Goal: Task Accomplishment & Management: Use online tool/utility

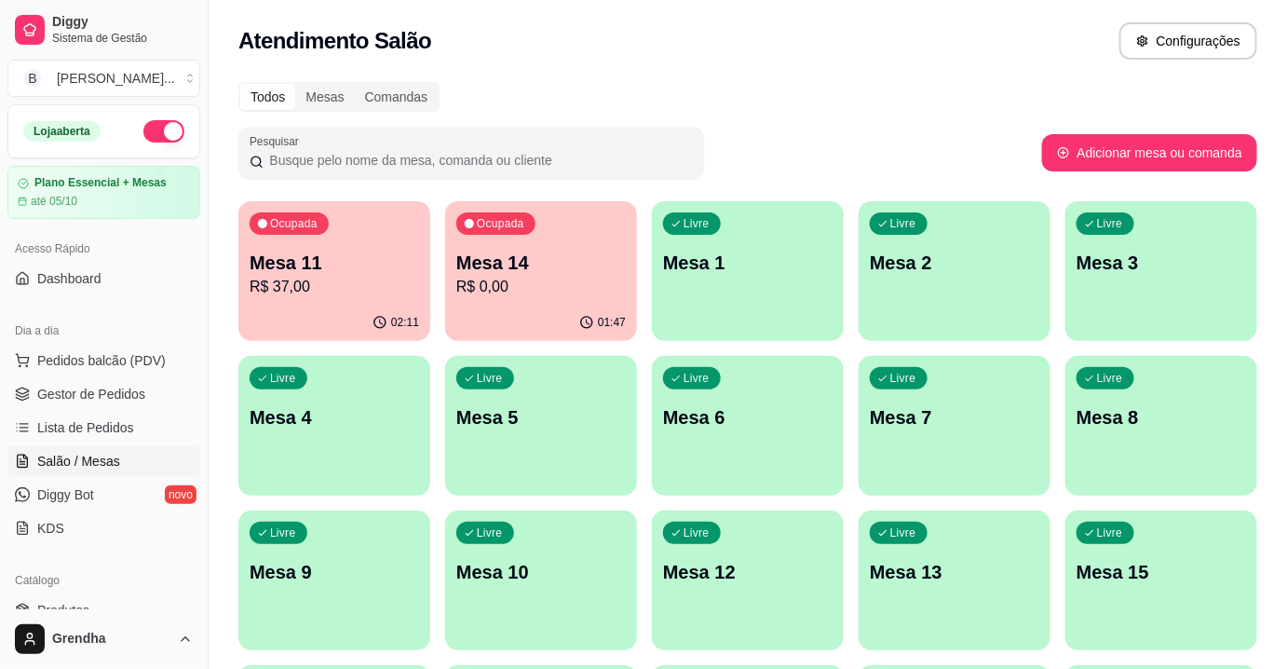
click at [1021, 29] on div "Atendimento Salão Configurações" at bounding box center [747, 40] width 1019 height 37
drag, startPoint x: 0, startPoint y: 0, endPoint x: 1021, endPoint y: 29, distance: 1021.8
click at [1021, 29] on div "Atendimento Salão Configurações" at bounding box center [747, 40] width 1019 height 37
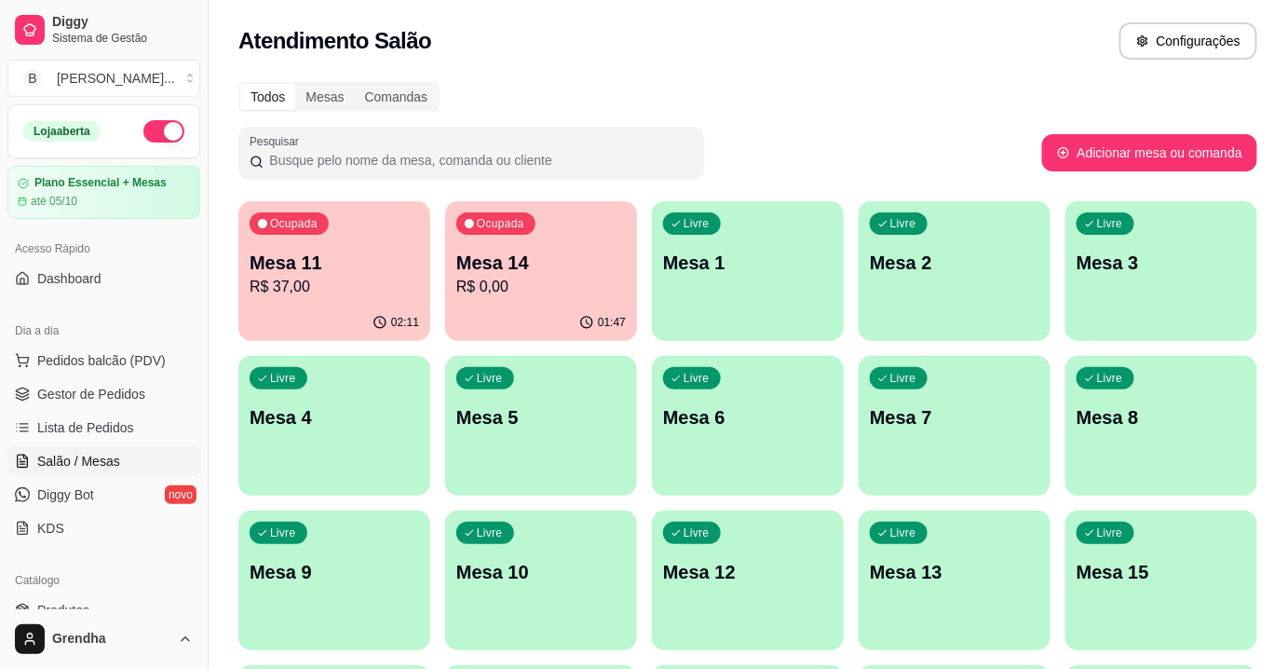
click at [523, 418] on p "Mesa 5" at bounding box center [540, 417] width 169 height 26
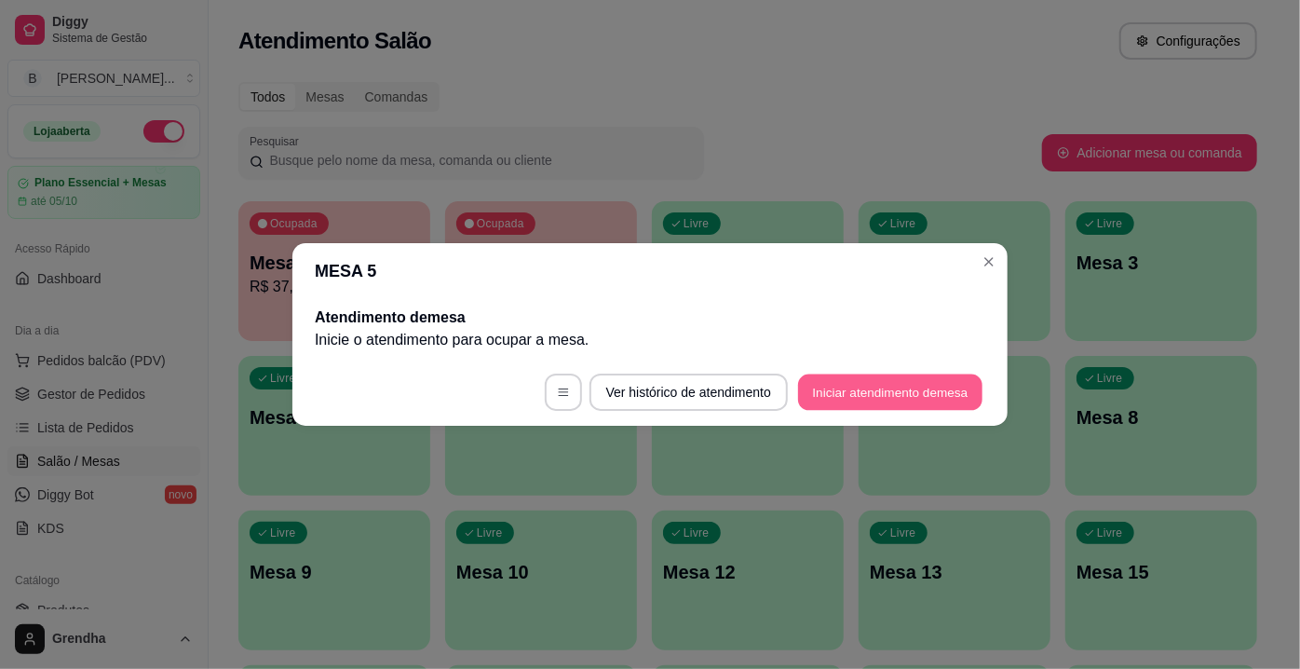
click at [864, 394] on button "Iniciar atendimento de mesa" at bounding box center [890, 392] width 184 height 36
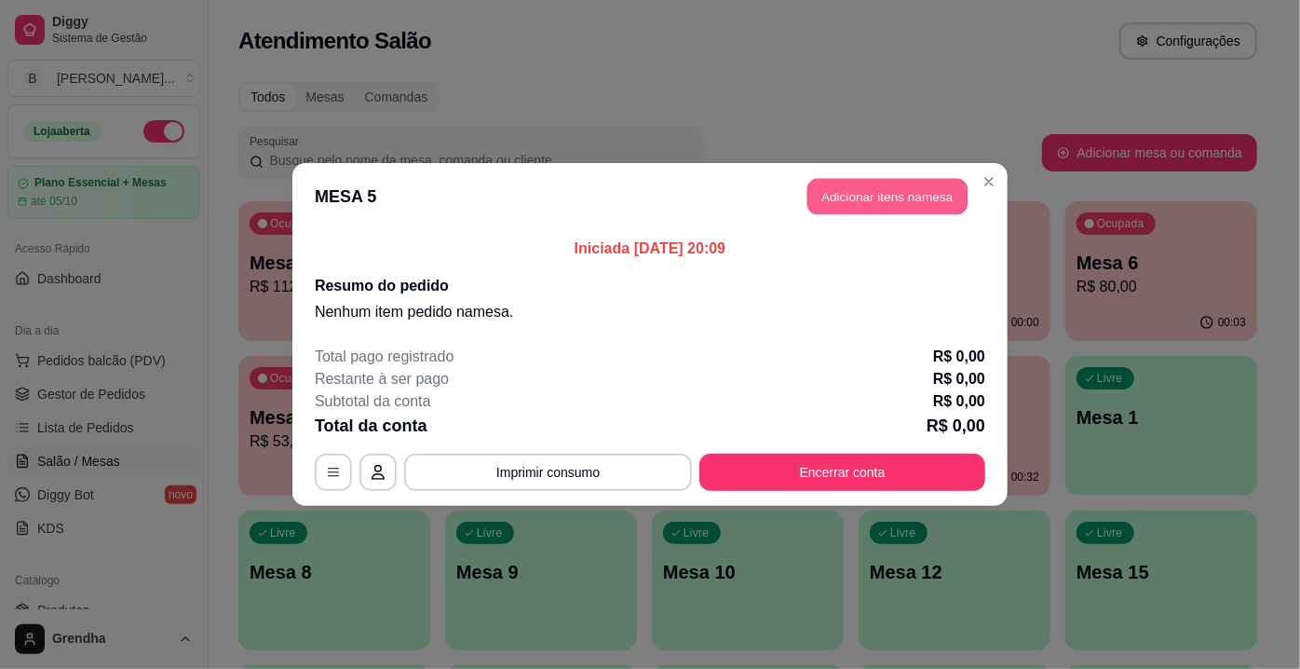
click at [926, 187] on button "Adicionar itens na mesa" at bounding box center [887, 197] width 160 height 36
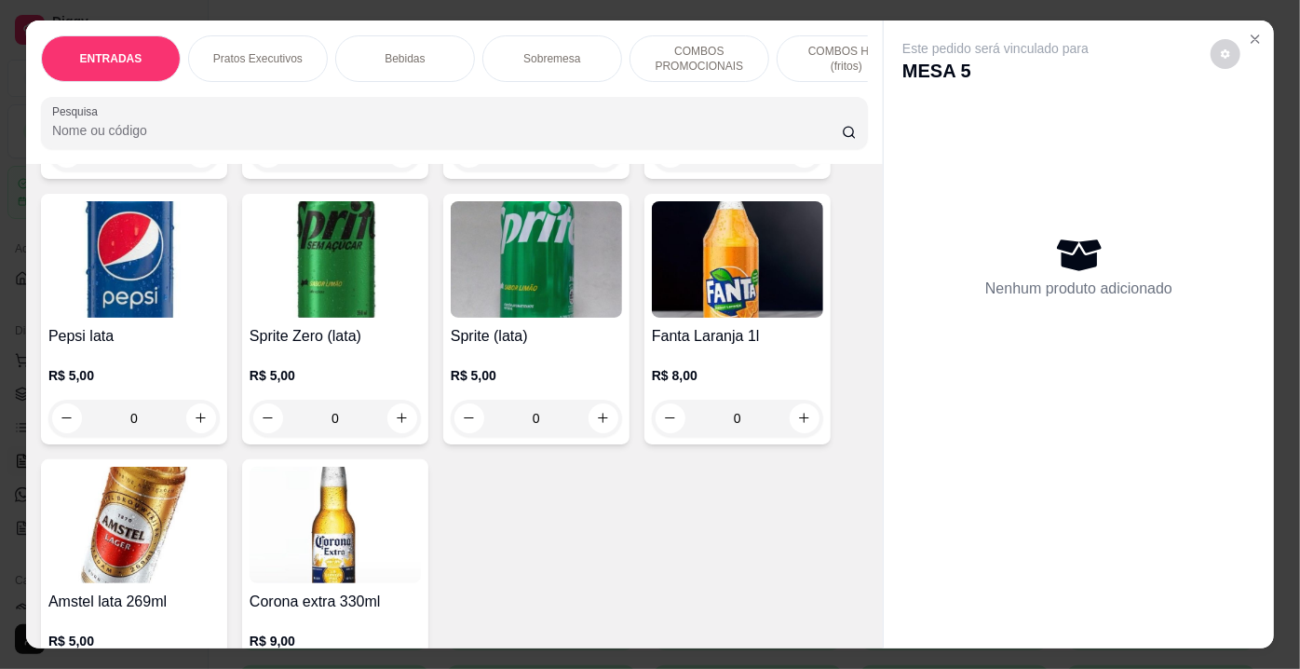
scroll to position [4401, 0]
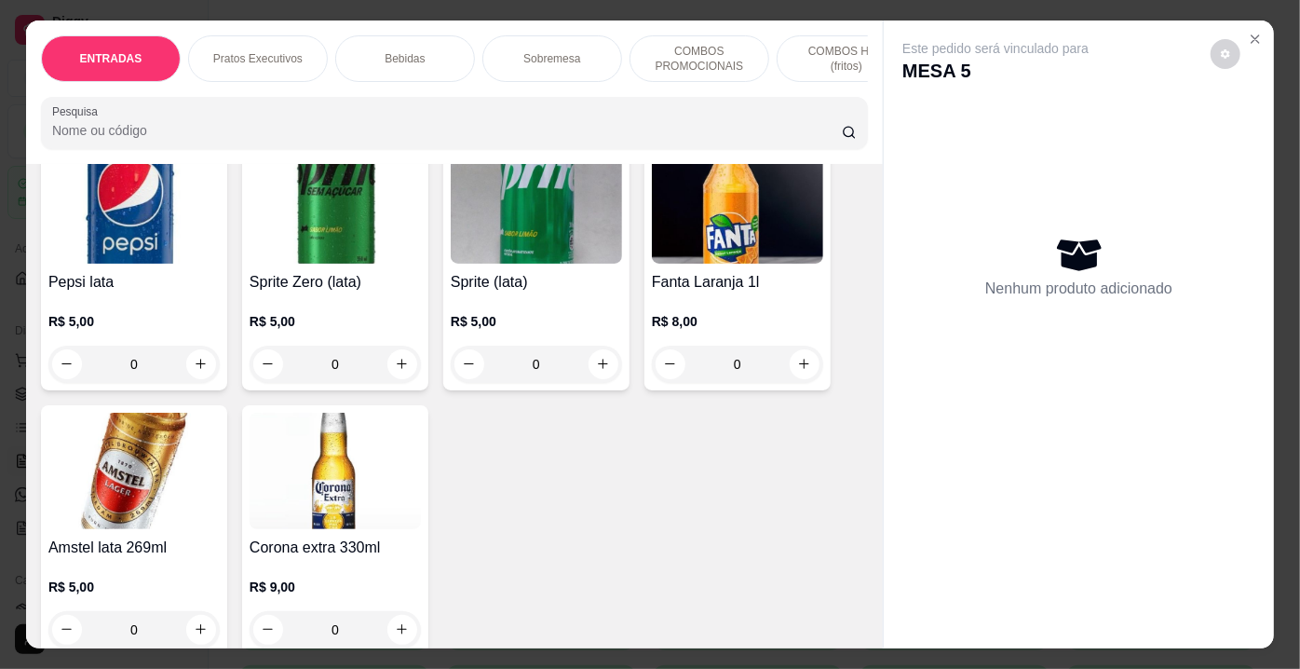
click at [871, 362] on div "Item avulso ENTRADAS 2 chopps tradicionais R$ 20,00 R$ 14,00 0 2 chopps sujos R…" at bounding box center [454, 406] width 857 height 485
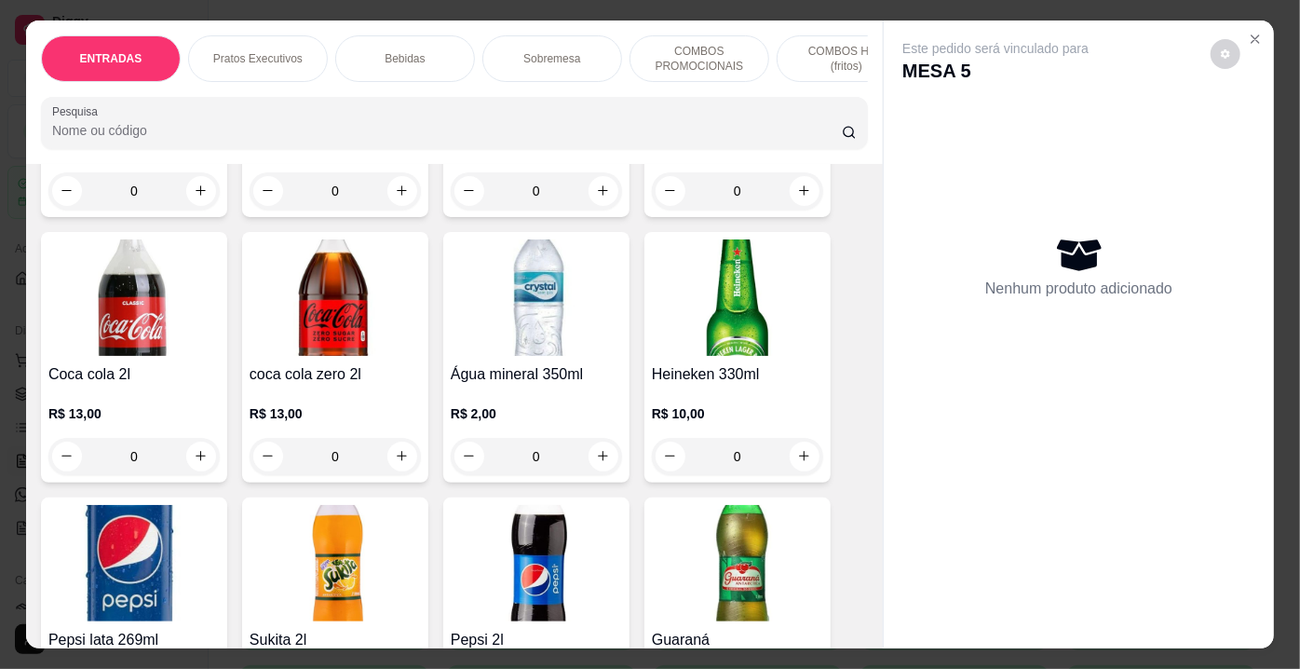
scroll to position [3757, 0]
click at [1256, 192] on div "Este pedido será vinculado para MESA 5 Nenhum produto adicionado" at bounding box center [1079, 319] width 390 height 599
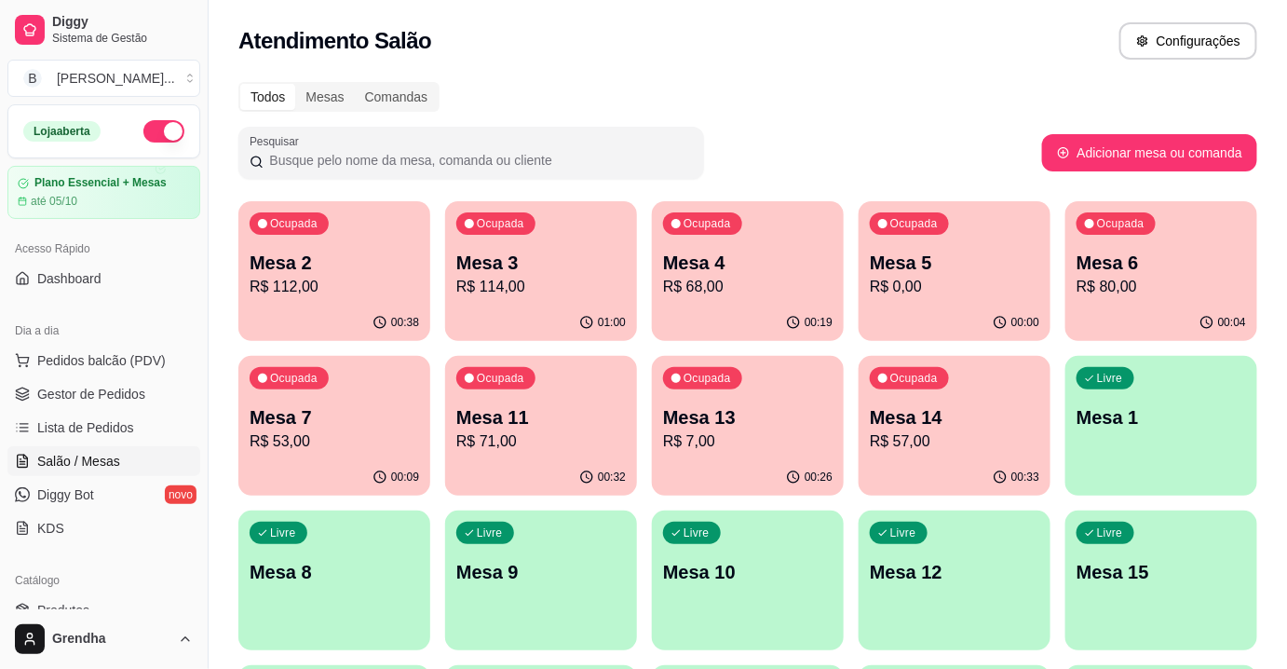
click at [1172, 251] on p "Mesa 6" at bounding box center [1160, 263] width 169 height 26
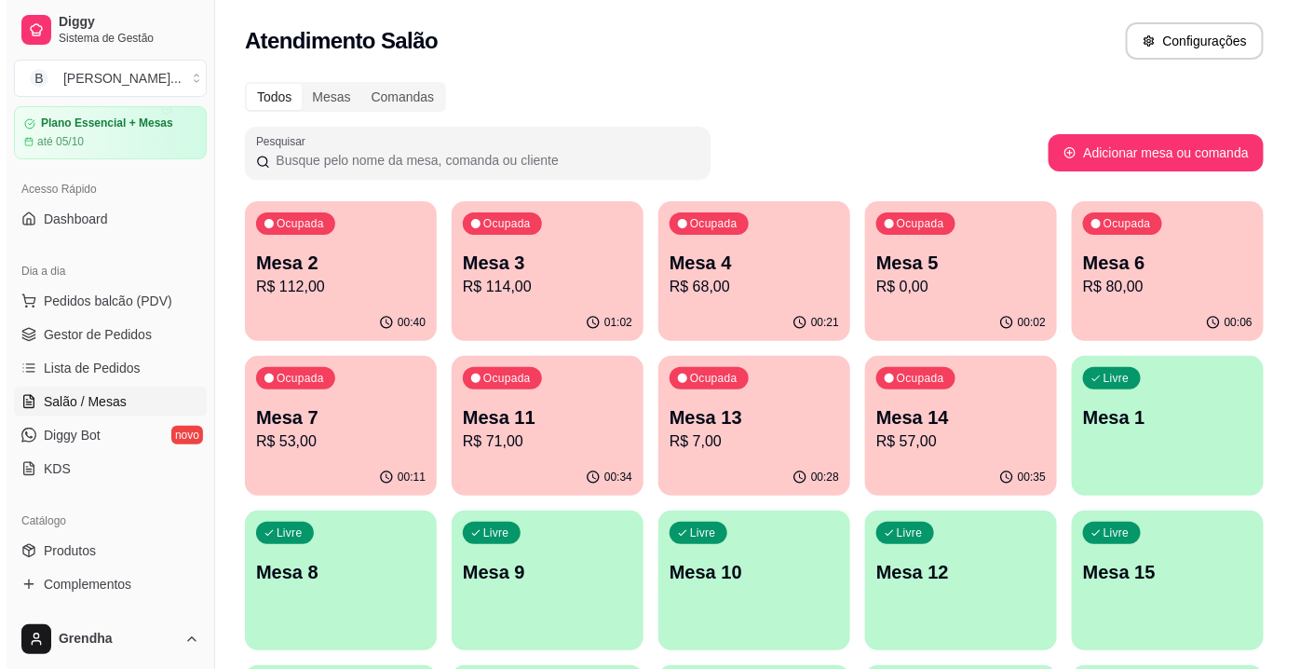
scroll to position [81, 0]
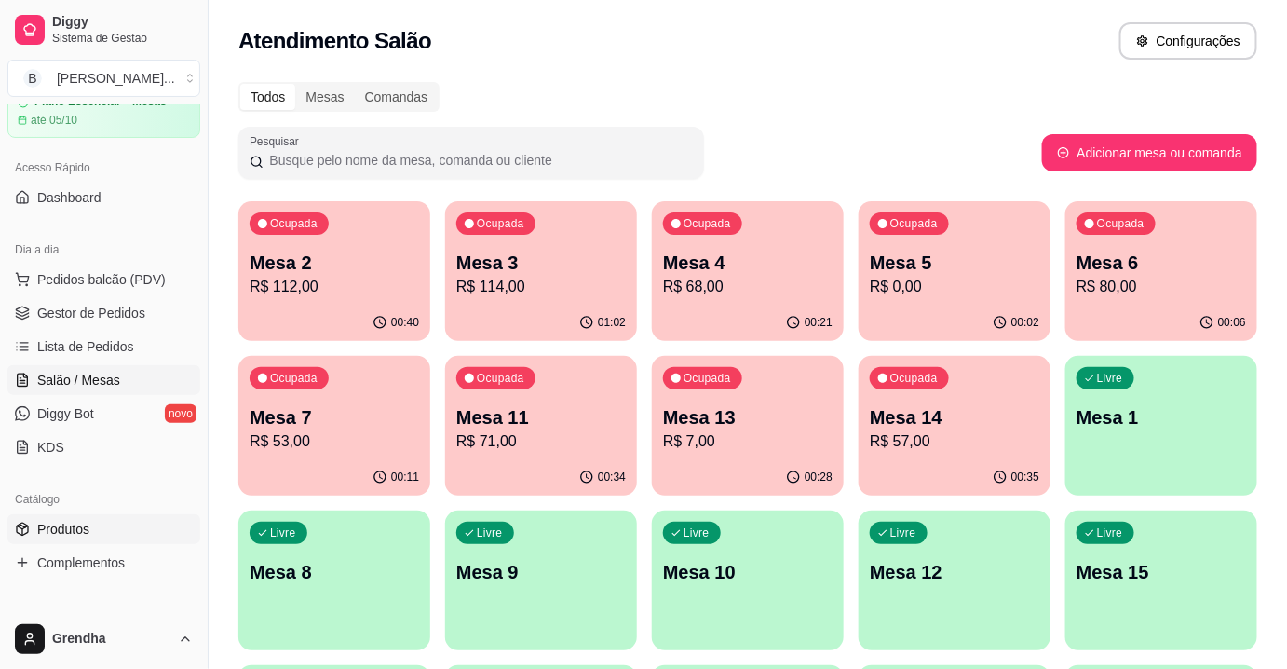
click at [45, 520] on span "Produtos" at bounding box center [63, 529] width 52 height 19
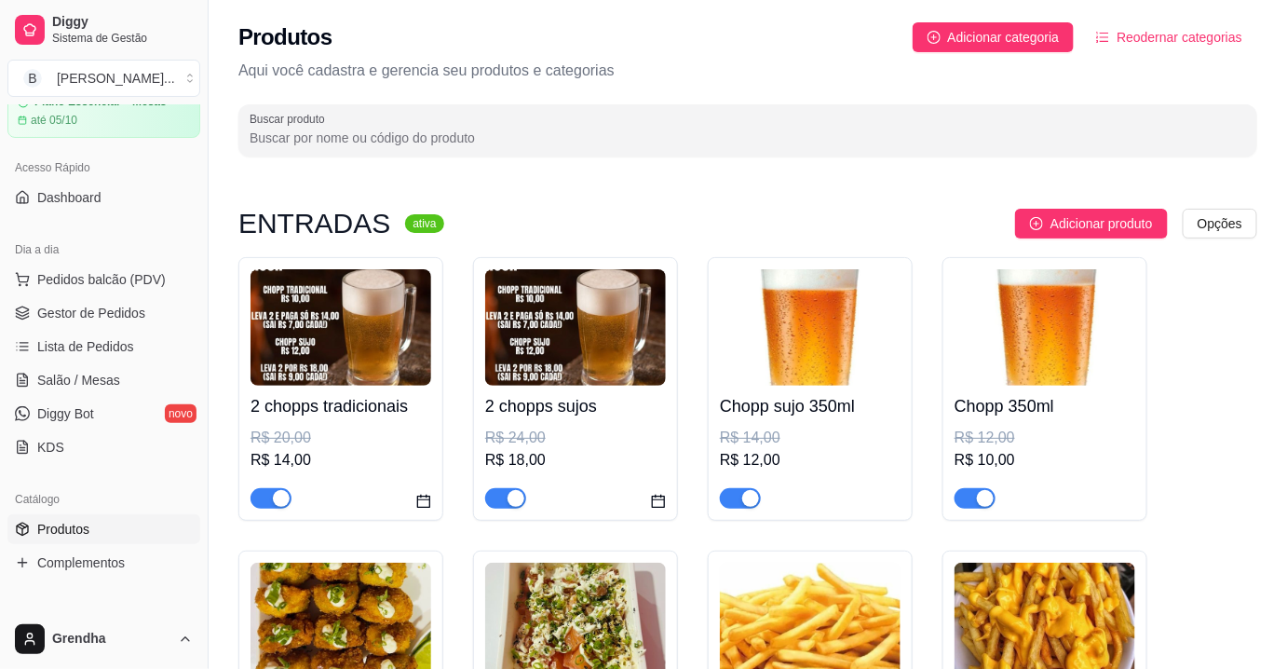
click at [261, 499] on span "button" at bounding box center [270, 498] width 41 height 20
click at [497, 490] on span "button" at bounding box center [505, 498] width 41 height 20
click at [672, 453] on div "2 chopps sujos R$ 24,00 R$ 18,00" at bounding box center [575, 389] width 205 height 264
click at [86, 287] on span "Pedidos balcão (PDV)" at bounding box center [101, 279] width 128 height 19
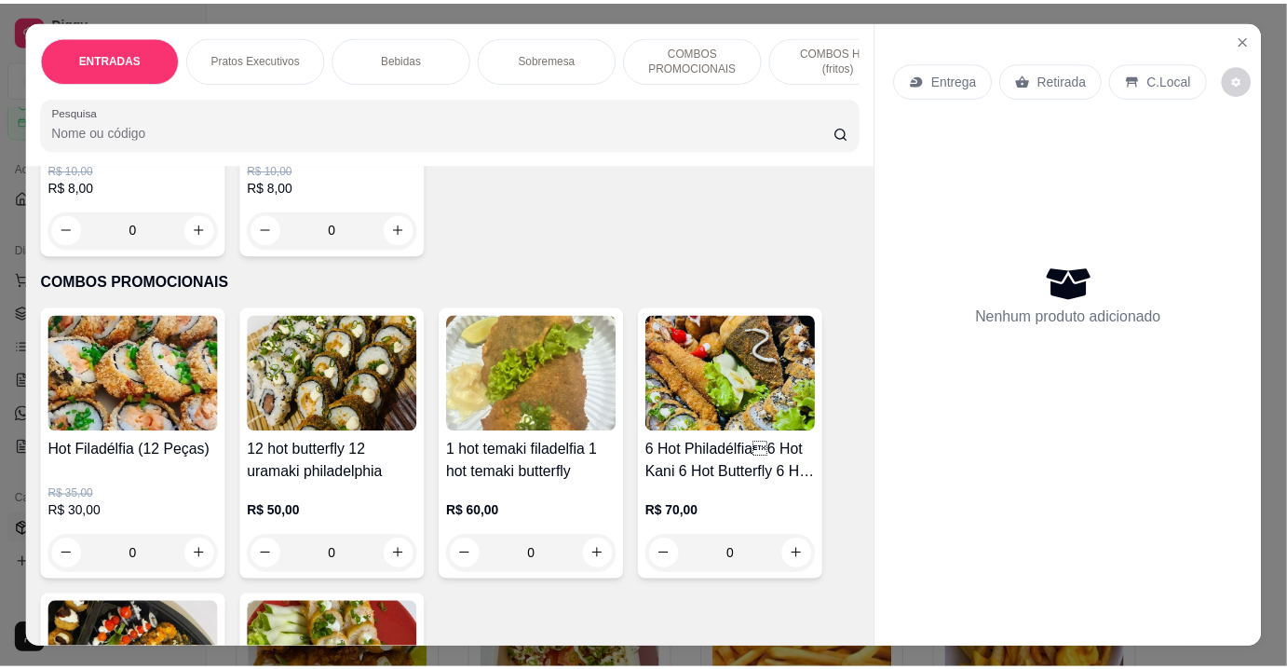
scroll to position [4901, 0]
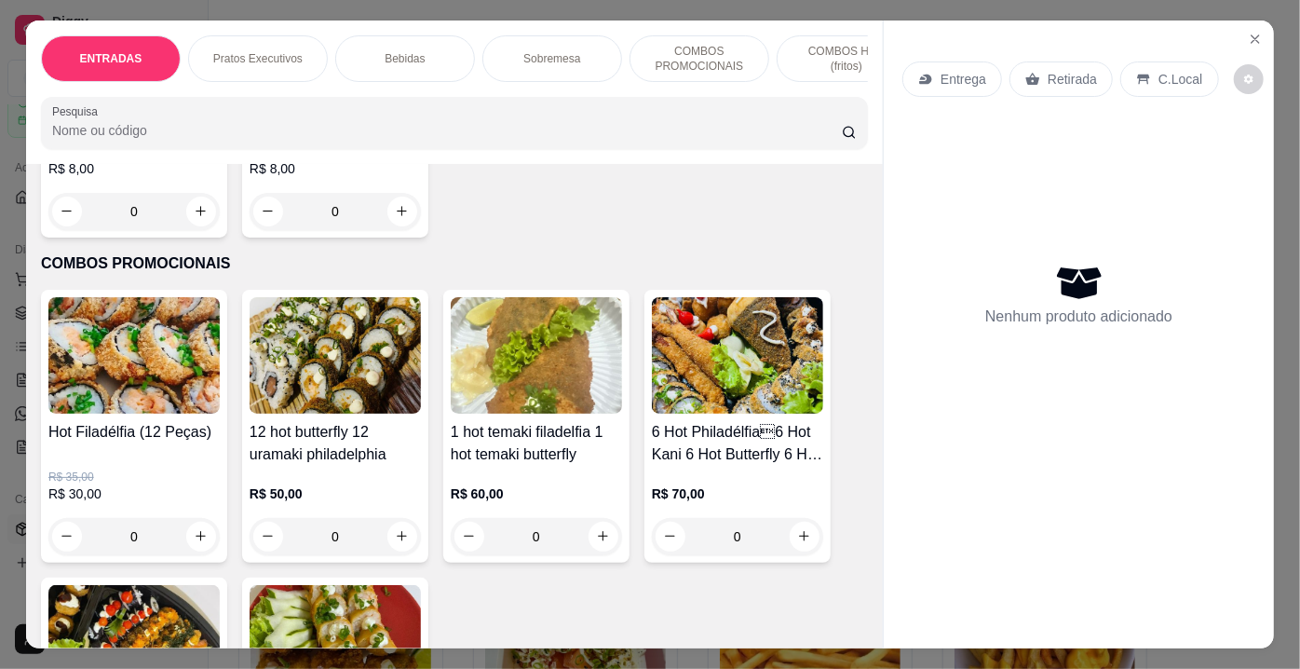
click at [191, 518] on div "0" at bounding box center [133, 536] width 171 height 37
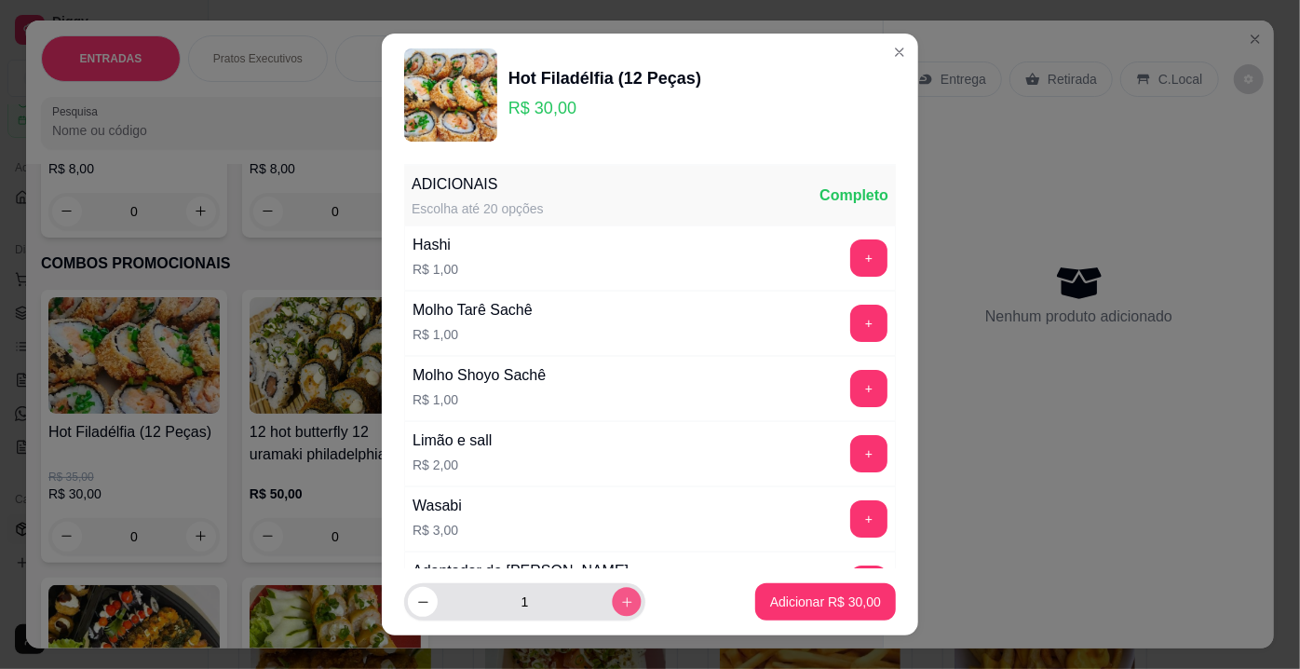
click at [612, 608] on button "increase-product-quantity" at bounding box center [626, 602] width 29 height 29
type input "2"
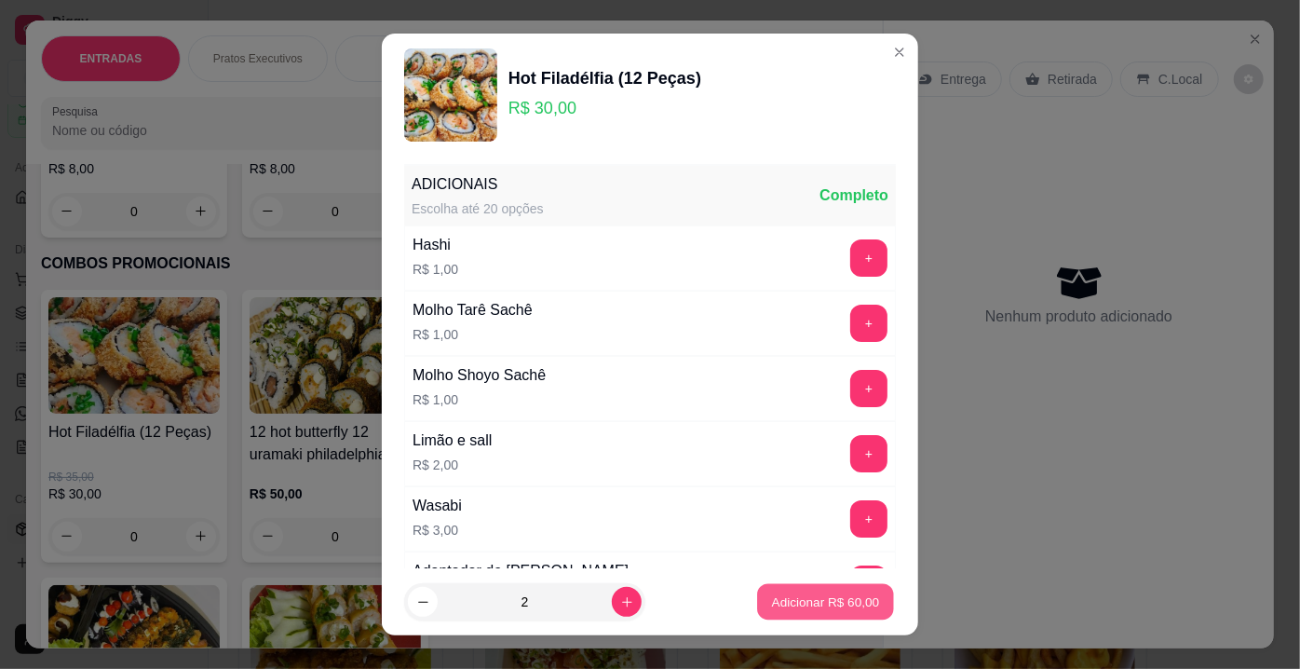
click at [858, 600] on p "Adicionar R$ 60,00" at bounding box center [826, 601] width 108 height 18
type input "2"
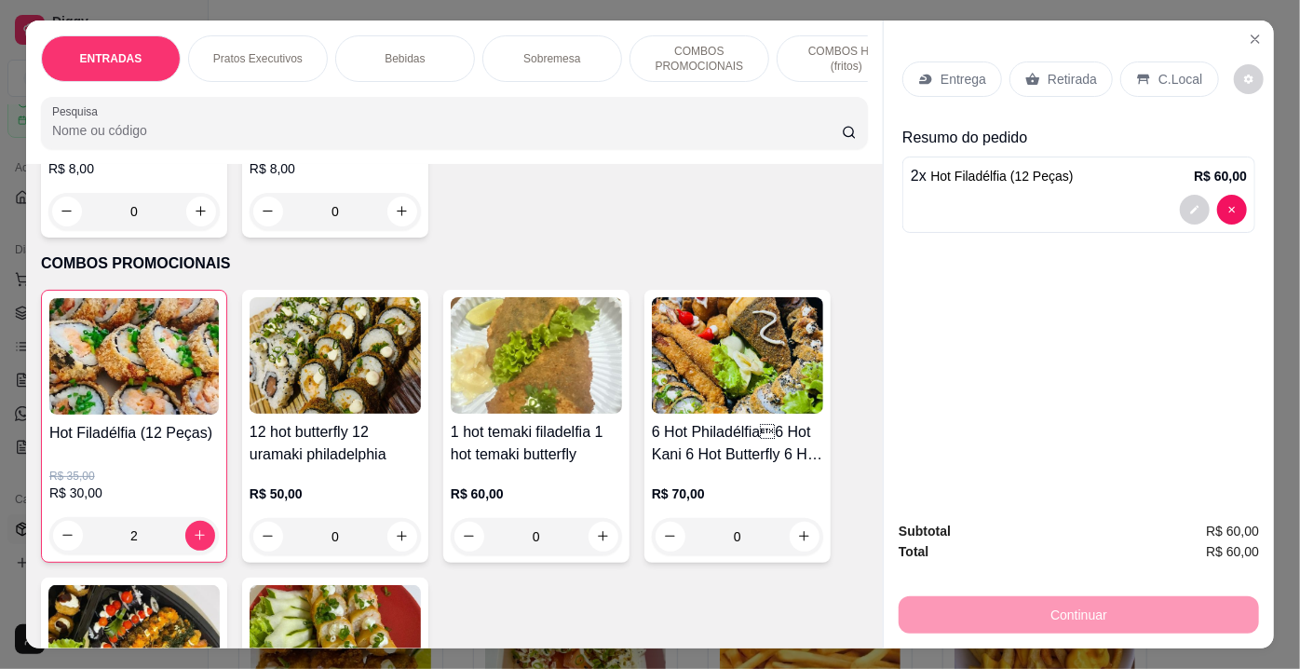
click at [940, 73] on p "Entrega" at bounding box center [963, 79] width 46 height 19
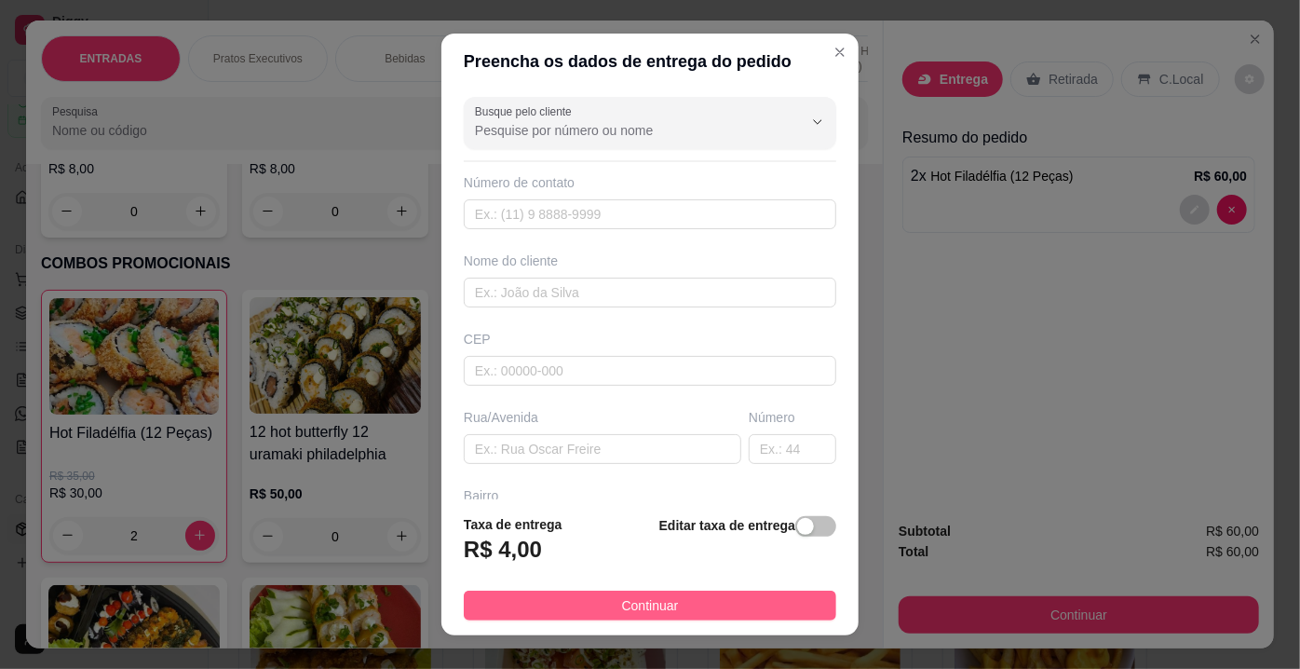
click at [630, 617] on button "Continuar" at bounding box center [650, 605] width 372 height 30
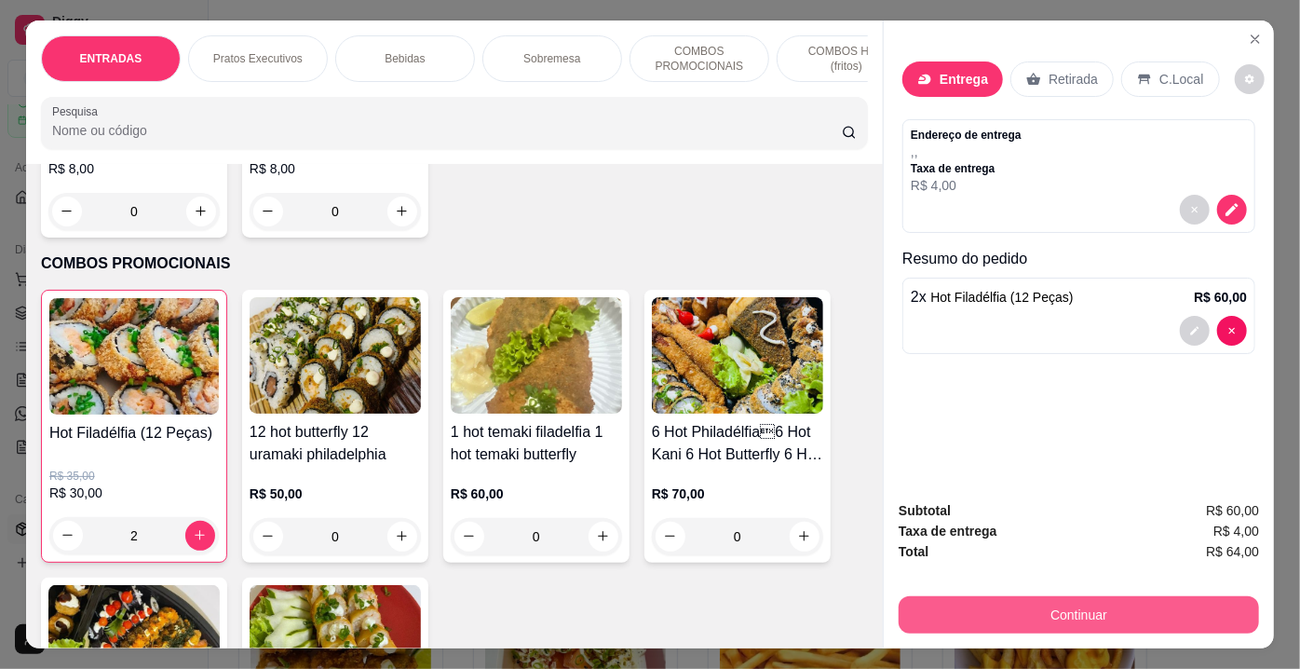
click at [1087, 607] on button "Continuar" at bounding box center [1079, 614] width 360 height 37
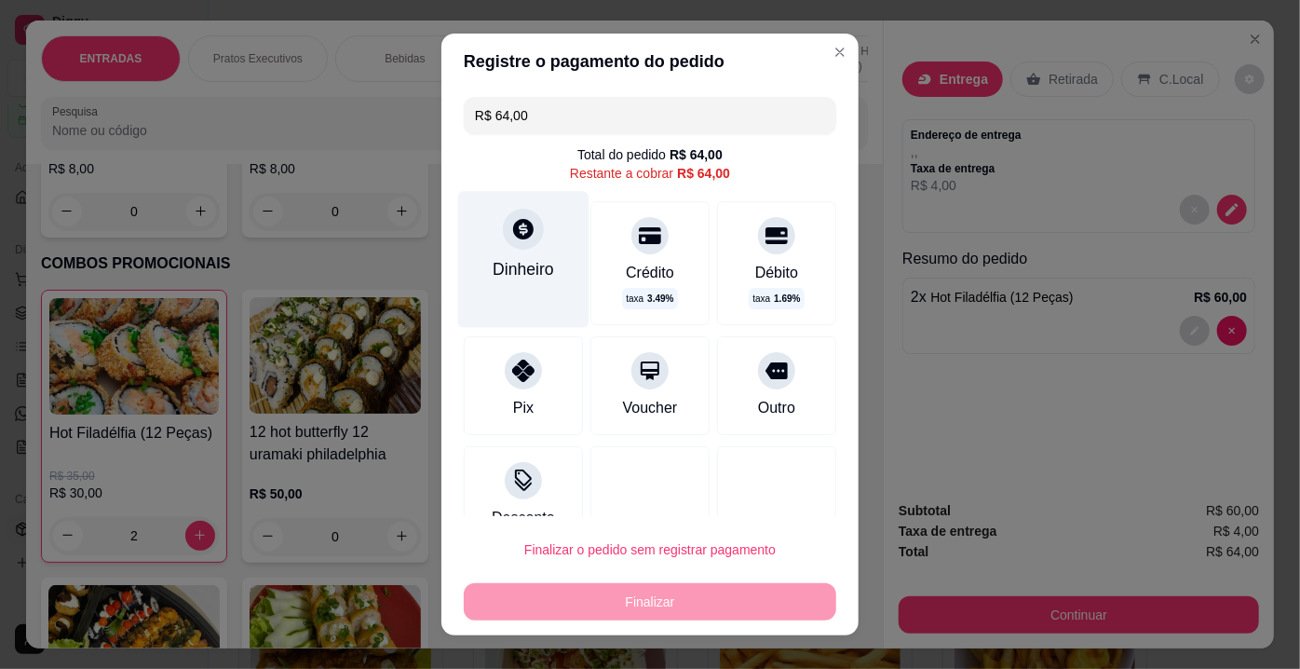
click at [519, 236] on icon at bounding box center [523, 229] width 20 height 20
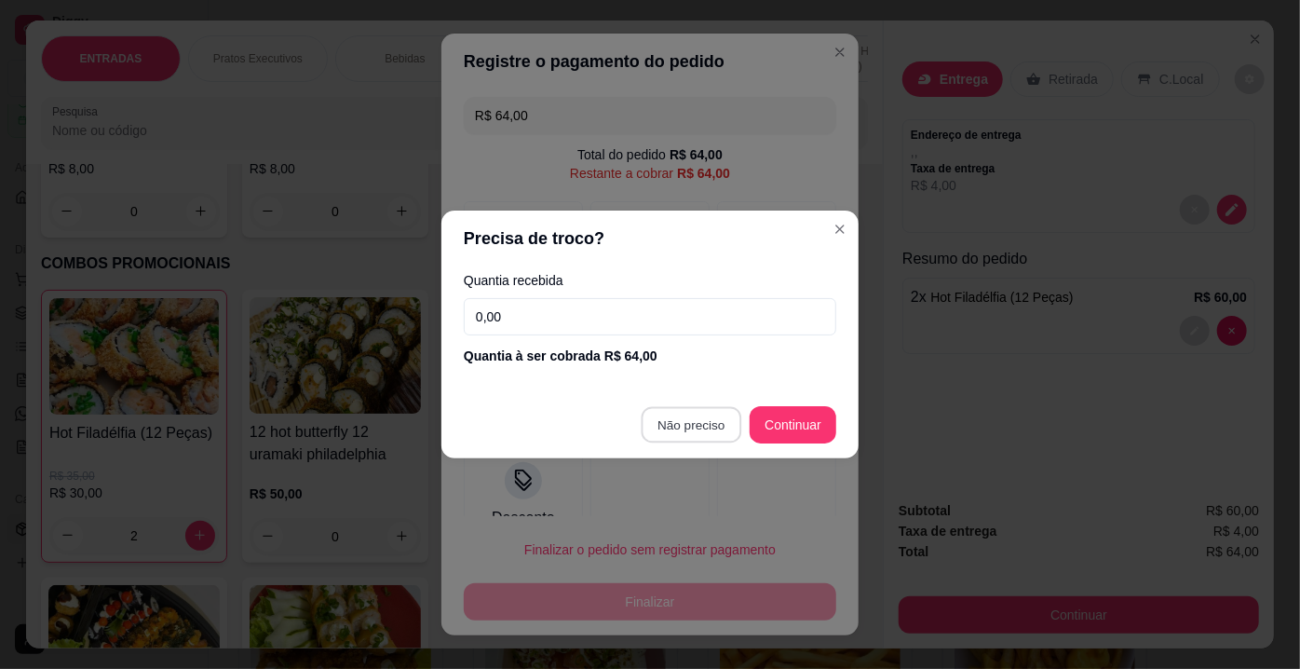
type input "R$ 0,00"
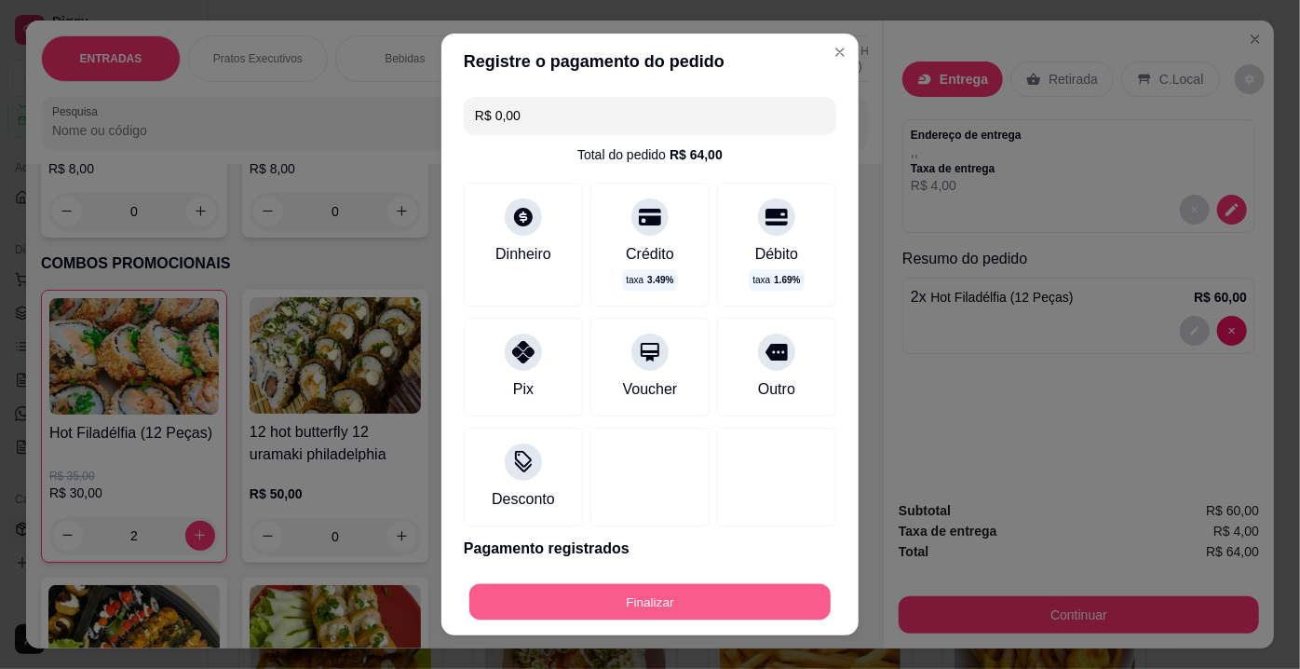
click at [645, 600] on button "Finalizar" at bounding box center [649, 602] width 361 height 36
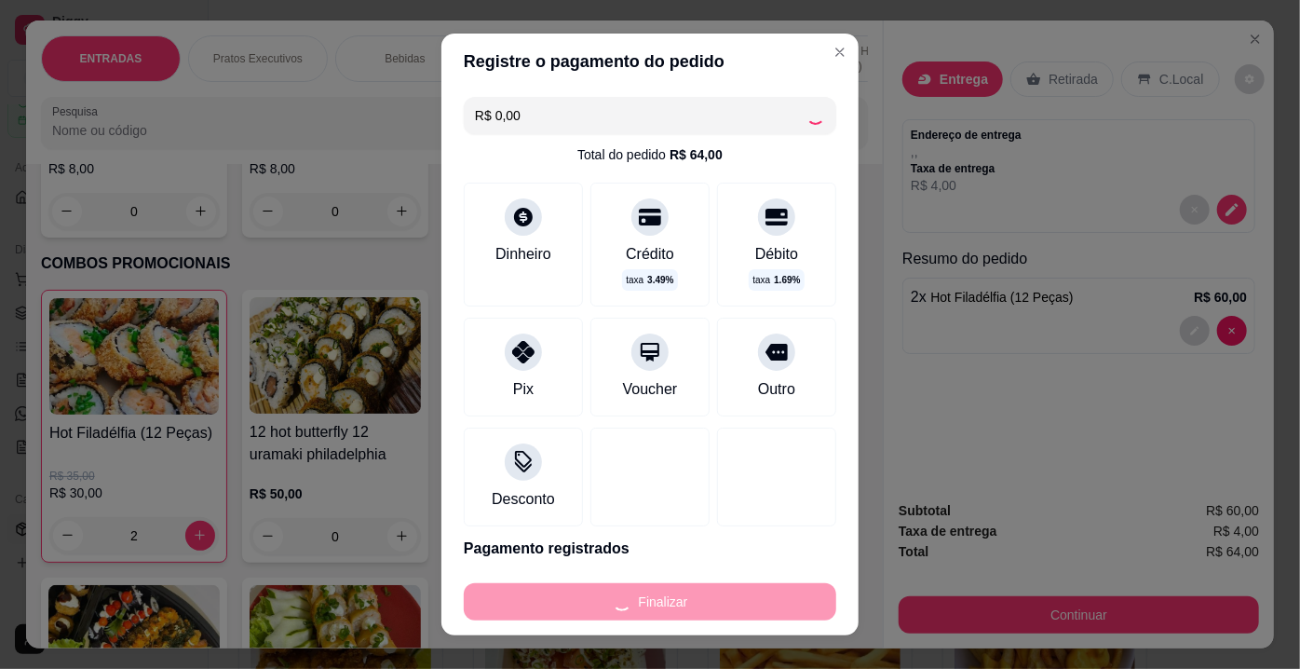
type input "0"
type input "-R$ 64,00"
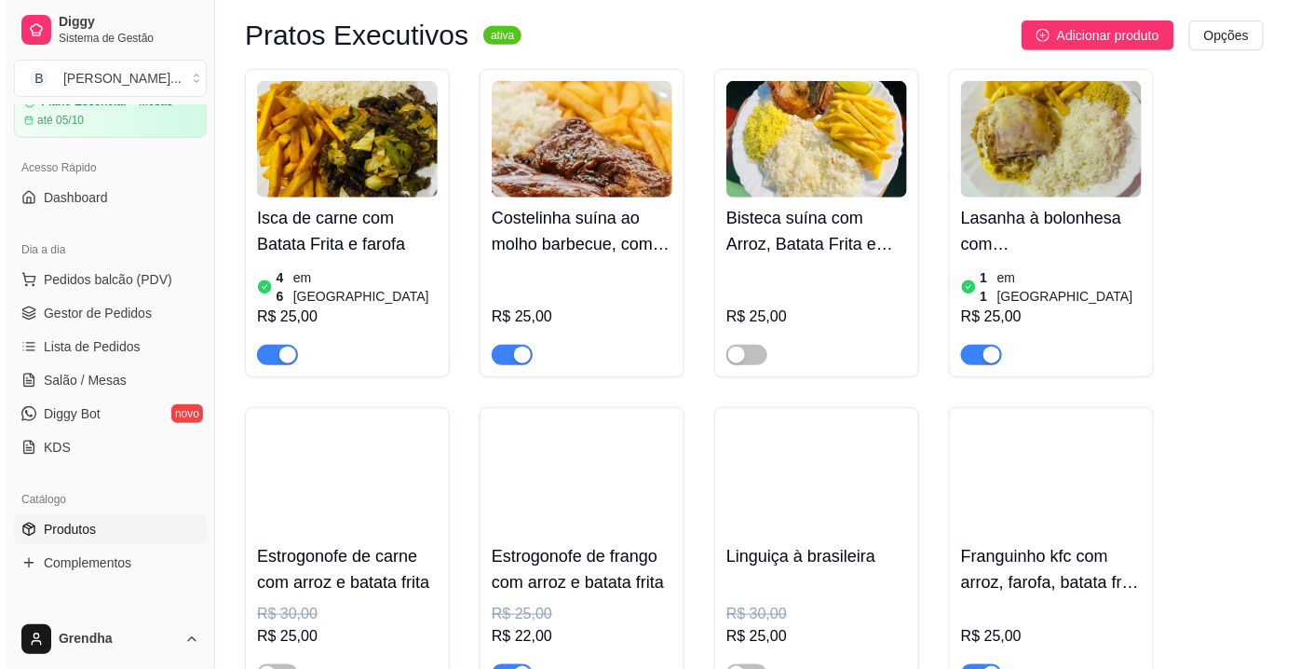
scroll to position [2709, 0]
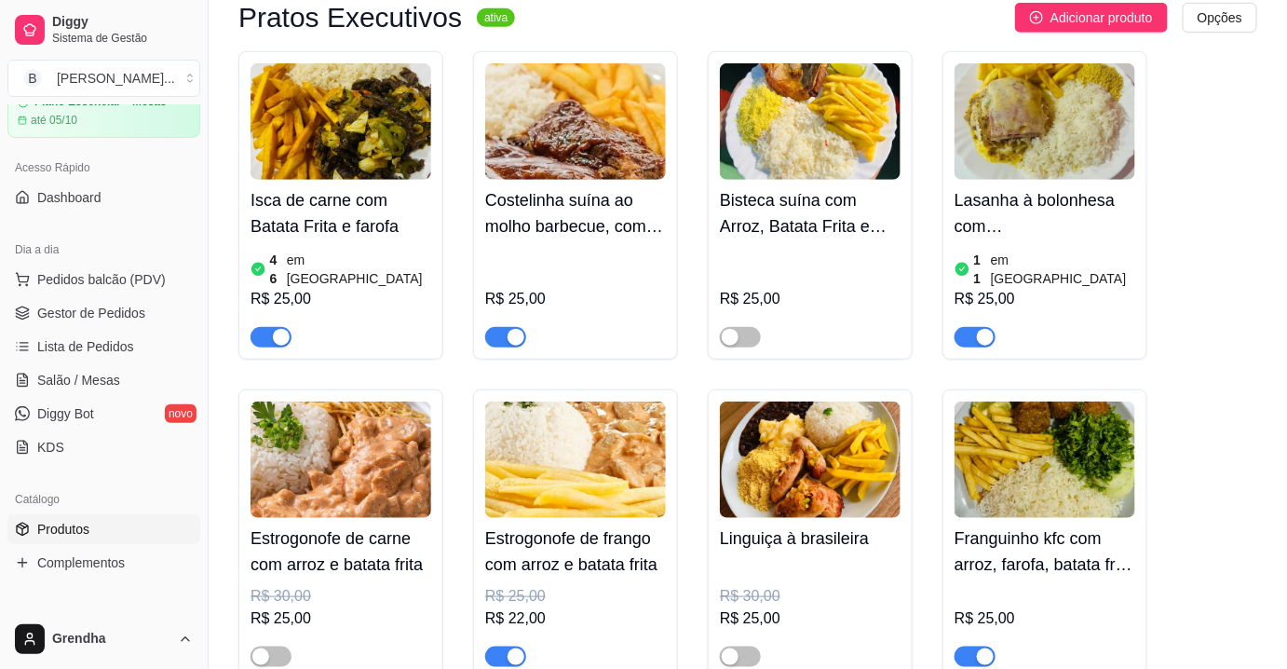
click at [1013, 401] on img at bounding box center [1044, 459] width 181 height 116
